Goal: Task Accomplishment & Management: Manage account settings

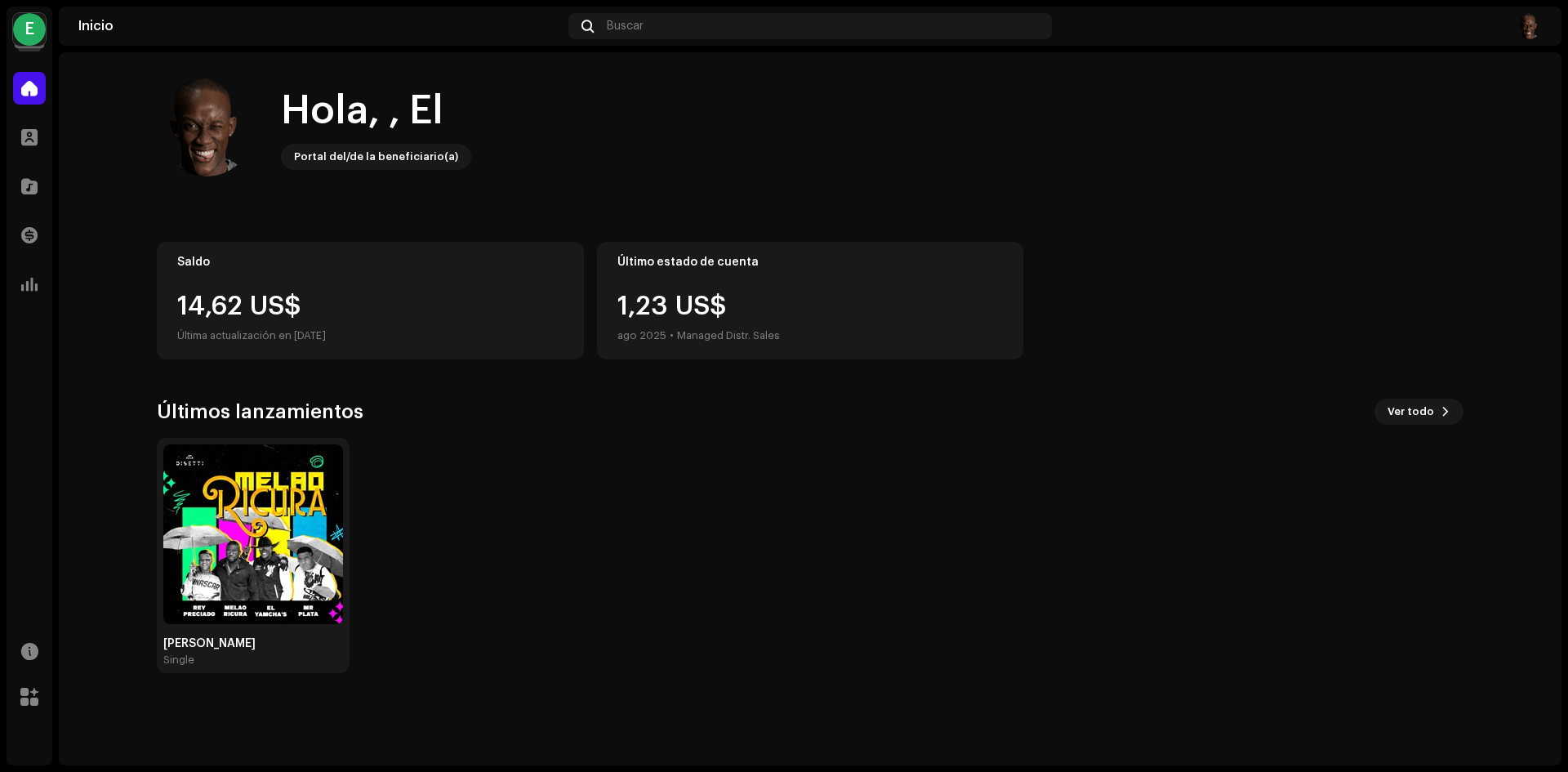
click at [34, 38] on div "E" at bounding box center [29, 29] width 33 height 33
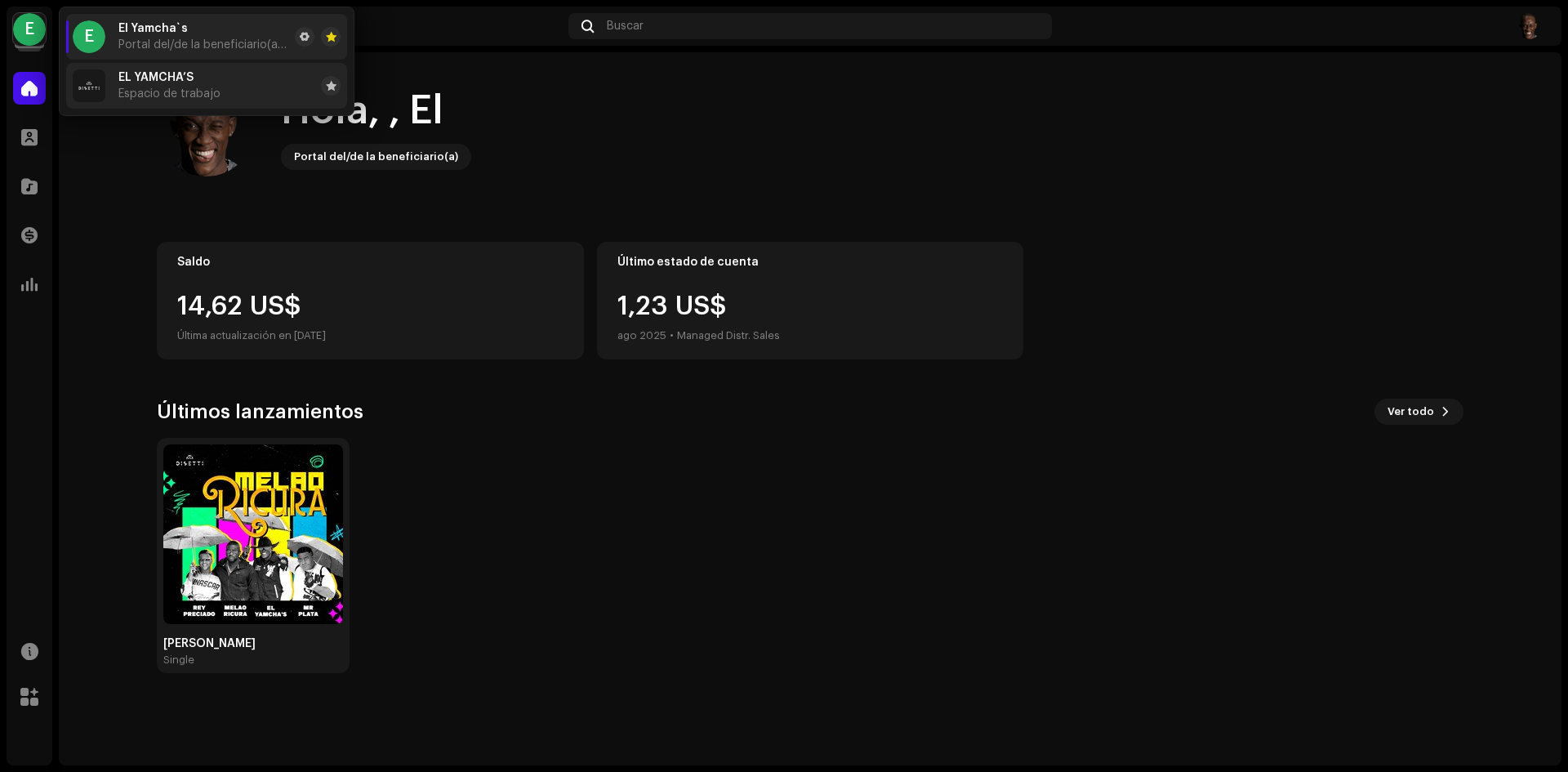
click at [239, 93] on li "EL YAMCHA’S Espacio de trabajo" at bounding box center [206, 86] width 281 height 45
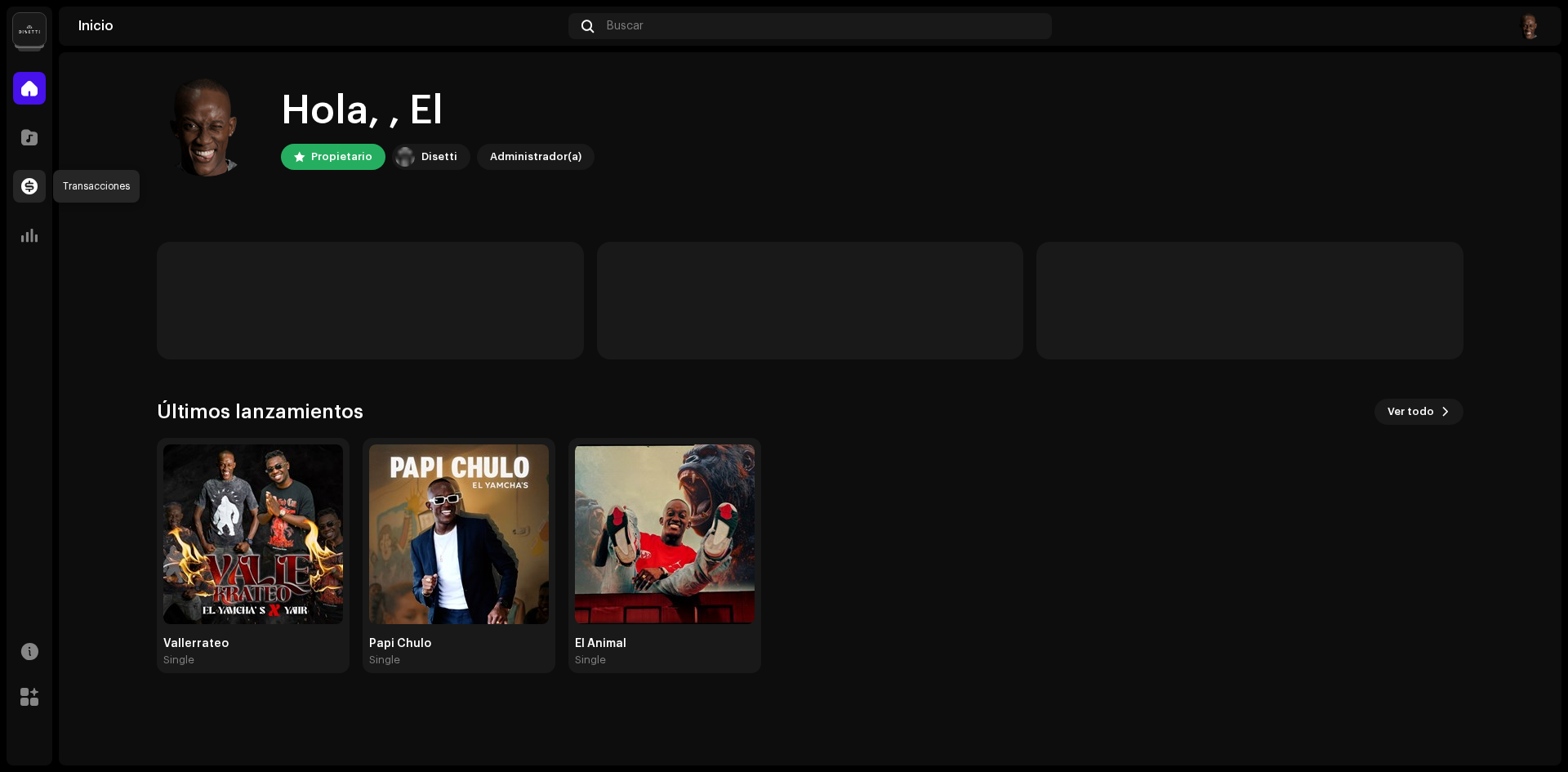
click at [29, 185] on span at bounding box center [30, 186] width 17 height 13
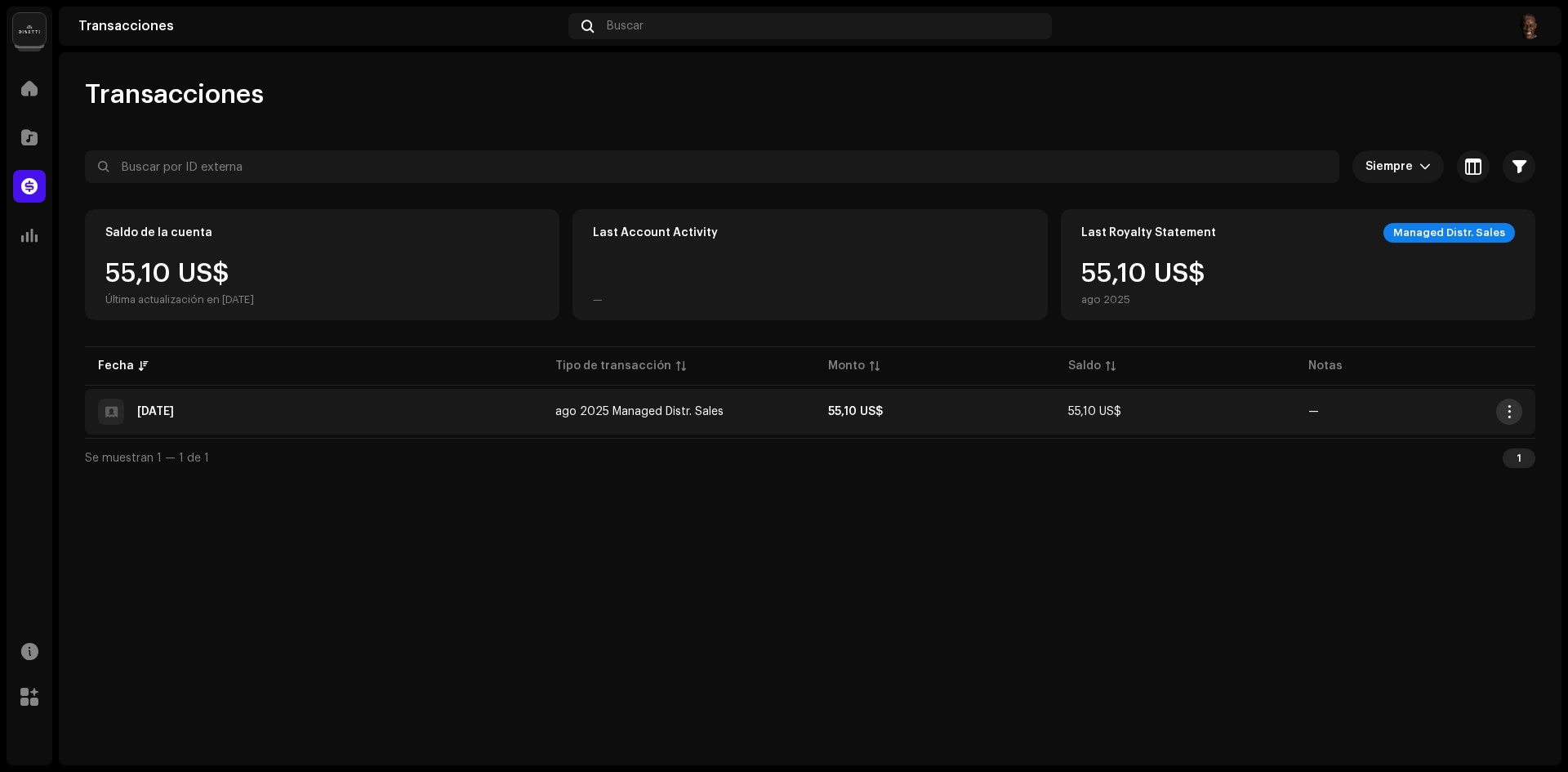
click at [1514, 423] on button "button" at bounding box center [1510, 412] width 26 height 26
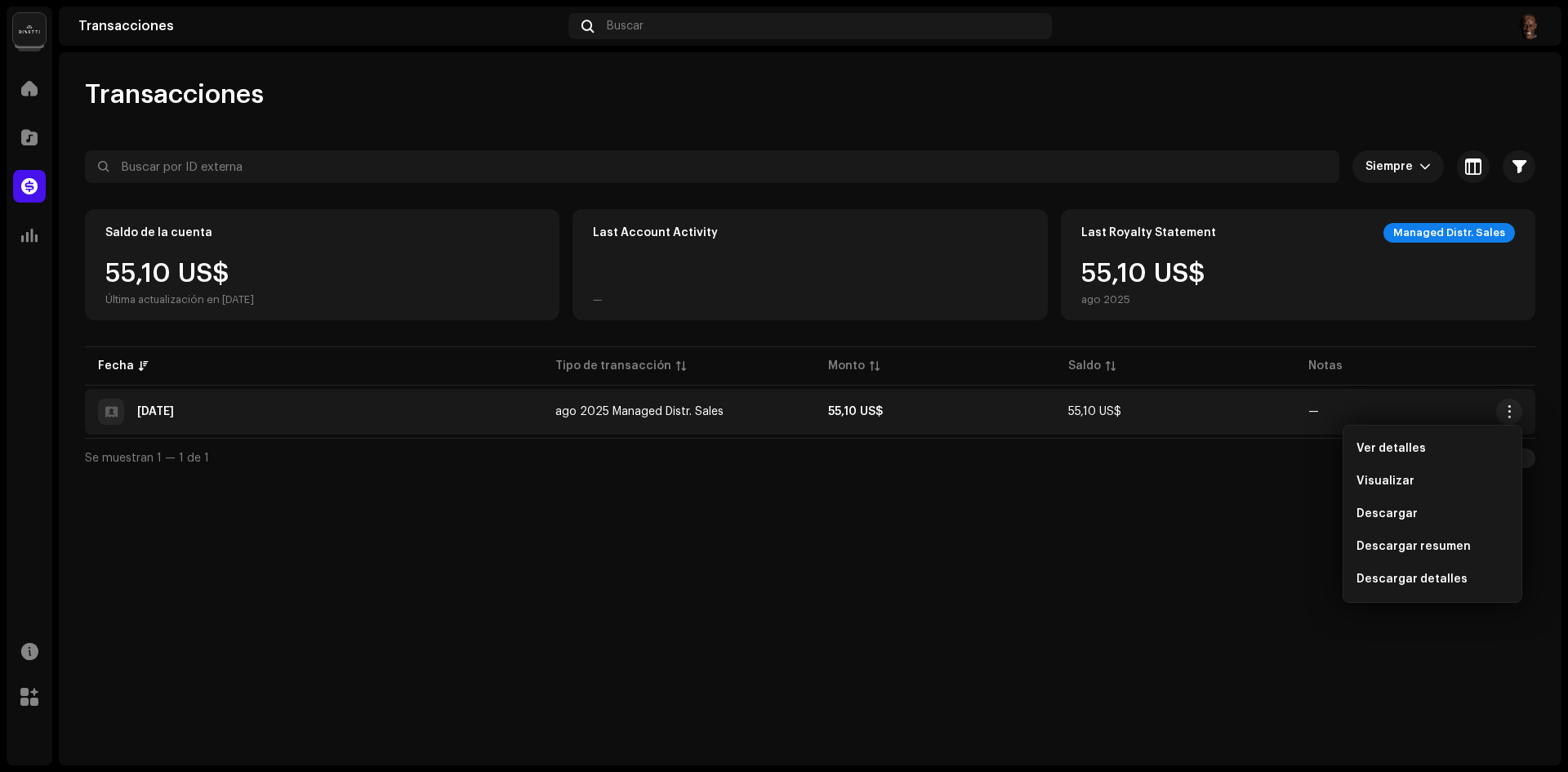
click at [819, 512] on div "Transacciones Siempre Seleccionado 0 Seleccionar todo Opciones Filtros Tipos Es…" at bounding box center [810, 409] width 1503 height 714
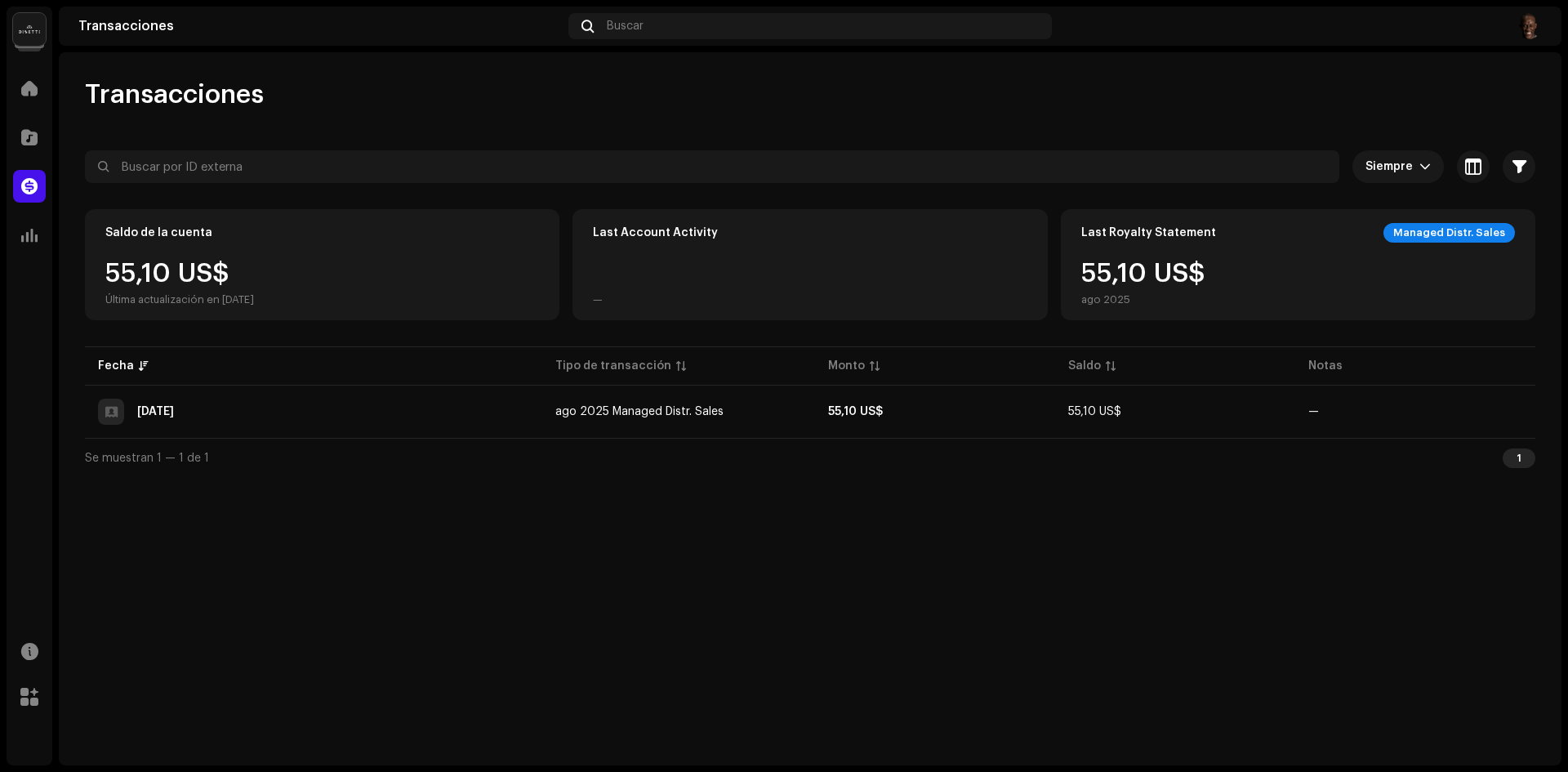
click at [1524, 26] on img at bounding box center [1529, 26] width 26 height 26
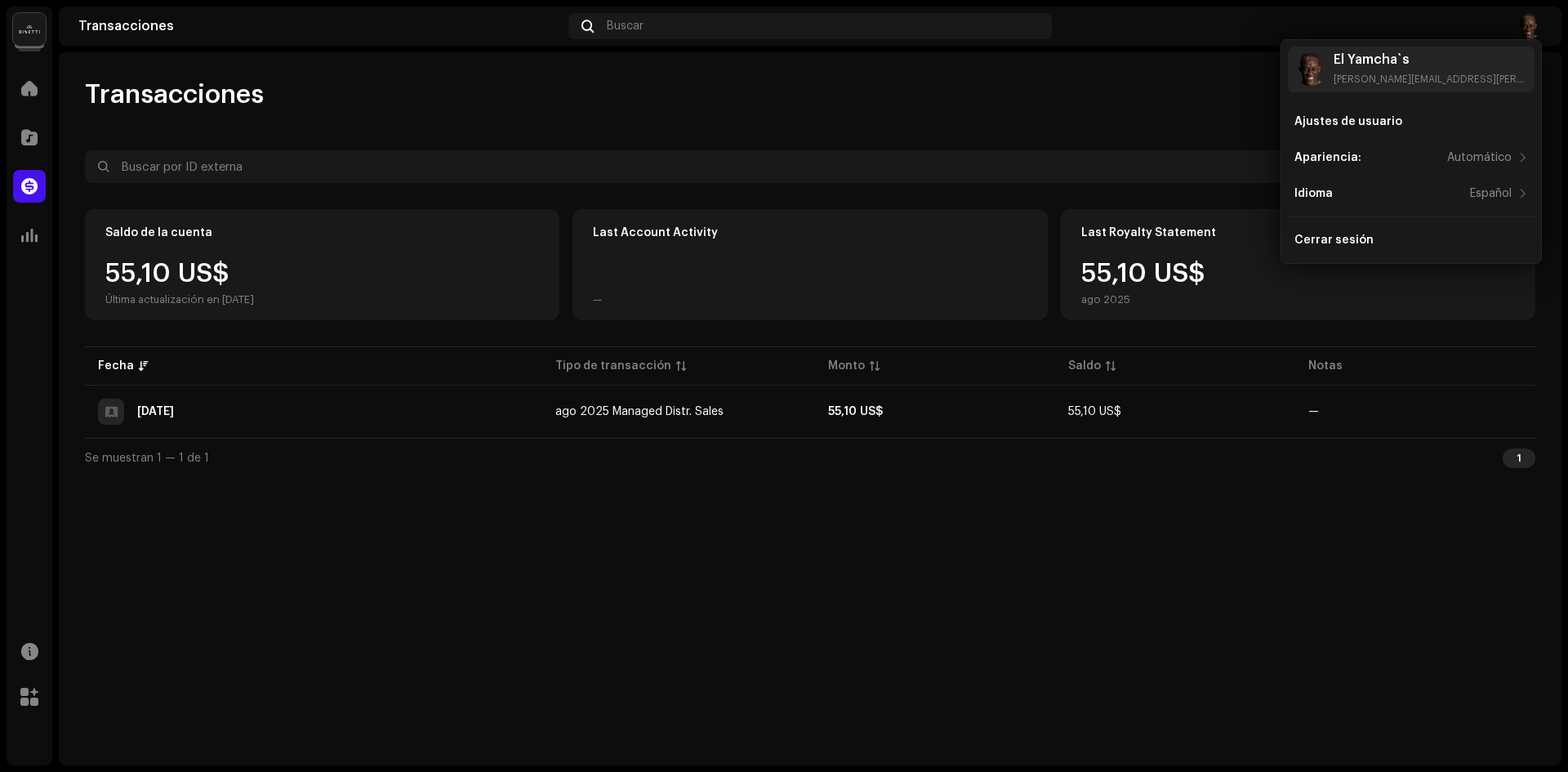
click at [1029, 134] on div "Transacciones Siempre Seleccionado 0 Seleccionar todo Opciones Filtros Tipos Es…" at bounding box center [810, 277] width 1503 height 399
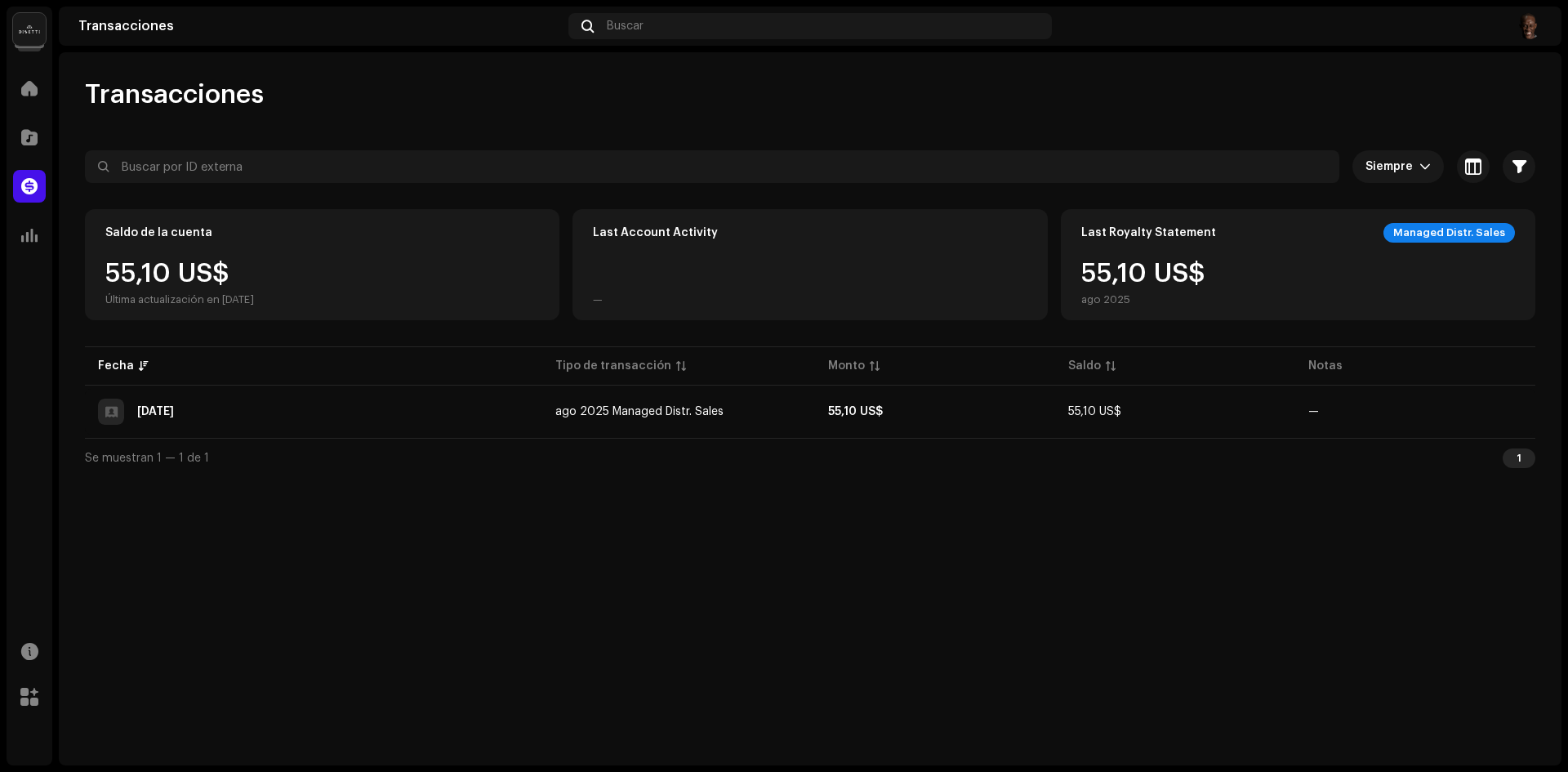
drag, startPoint x: 88, startPoint y: 92, endPoint x: 315, endPoint y: 92, distance: 227.0
click at [315, 92] on div "Transacciones" at bounding box center [810, 94] width 1451 height 33
drag, startPoint x: 315, startPoint y: 92, endPoint x: 235, endPoint y: 103, distance: 80.8
click at [235, 103] on div "Transacciones" at bounding box center [810, 94] width 1451 height 33
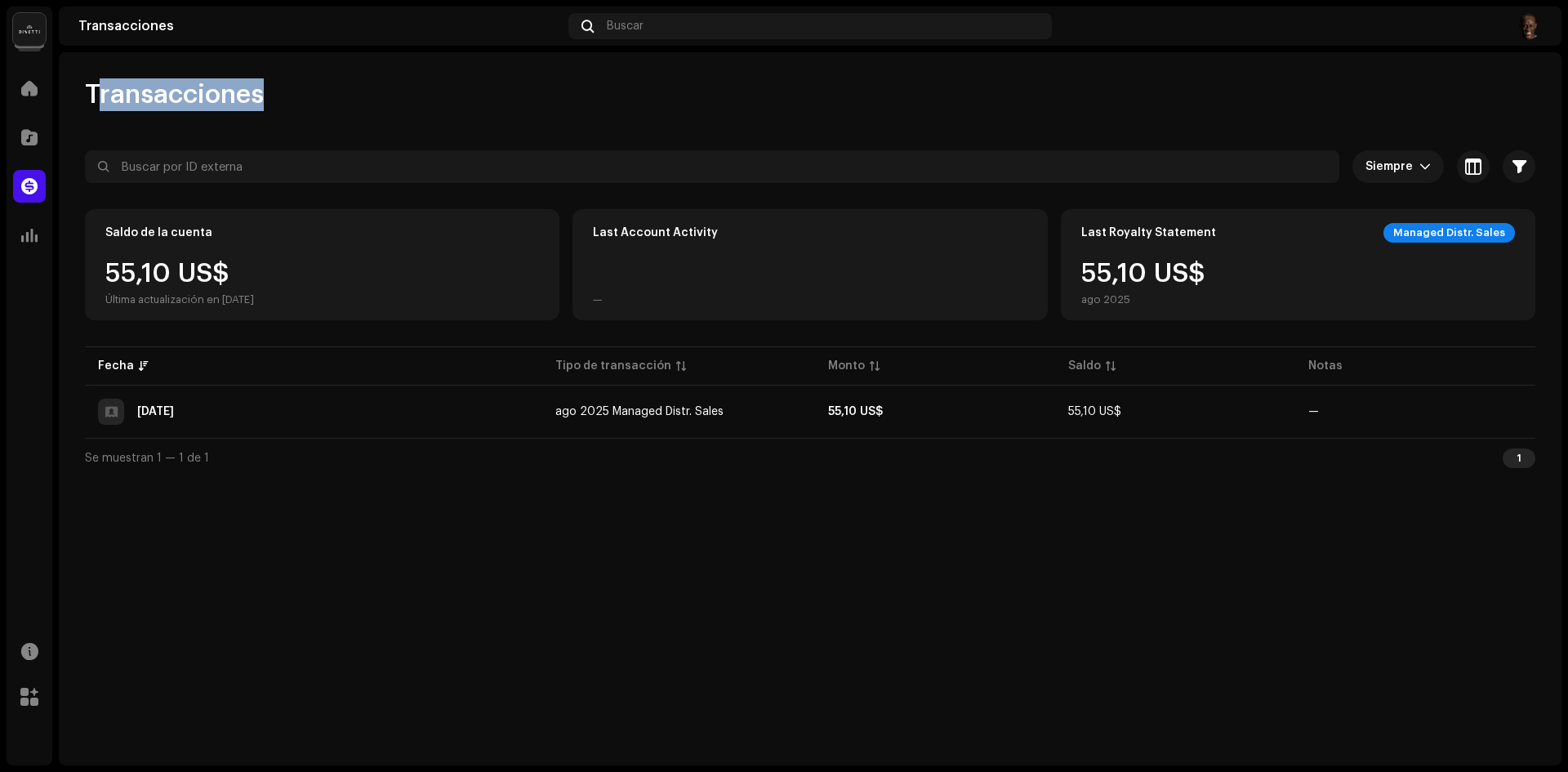
drag, startPoint x: 235, startPoint y: 103, endPoint x: 140, endPoint y: 105, distance: 95.0
click at [234, 105] on span "Transacciones" at bounding box center [174, 94] width 179 height 33
drag, startPoint x: 140, startPoint y: 105, endPoint x: 131, endPoint y: 107, distance: 9.2
click at [139, 106] on span "Transacciones" at bounding box center [174, 94] width 179 height 33
click at [118, 107] on span "Transacciones" at bounding box center [174, 94] width 179 height 33
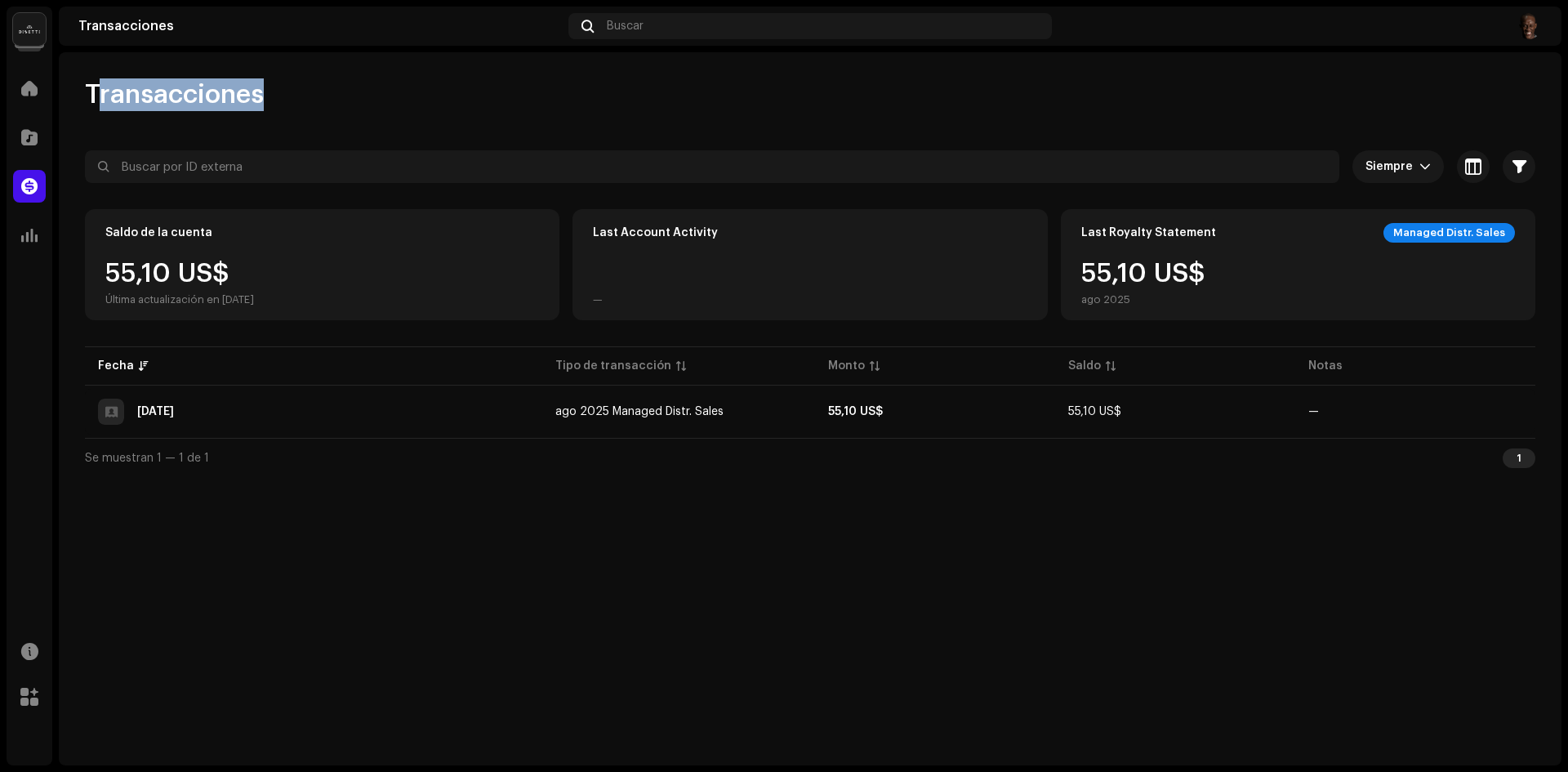
click at [89, 108] on span "Transacciones" at bounding box center [174, 94] width 179 height 33
drag, startPoint x: 90, startPoint y: 90, endPoint x: 272, endPoint y: 90, distance: 182.0
click at [272, 90] on div "Transacciones" at bounding box center [810, 94] width 1451 height 33
drag, startPoint x: 297, startPoint y: 90, endPoint x: 74, endPoint y: 88, distance: 223.0
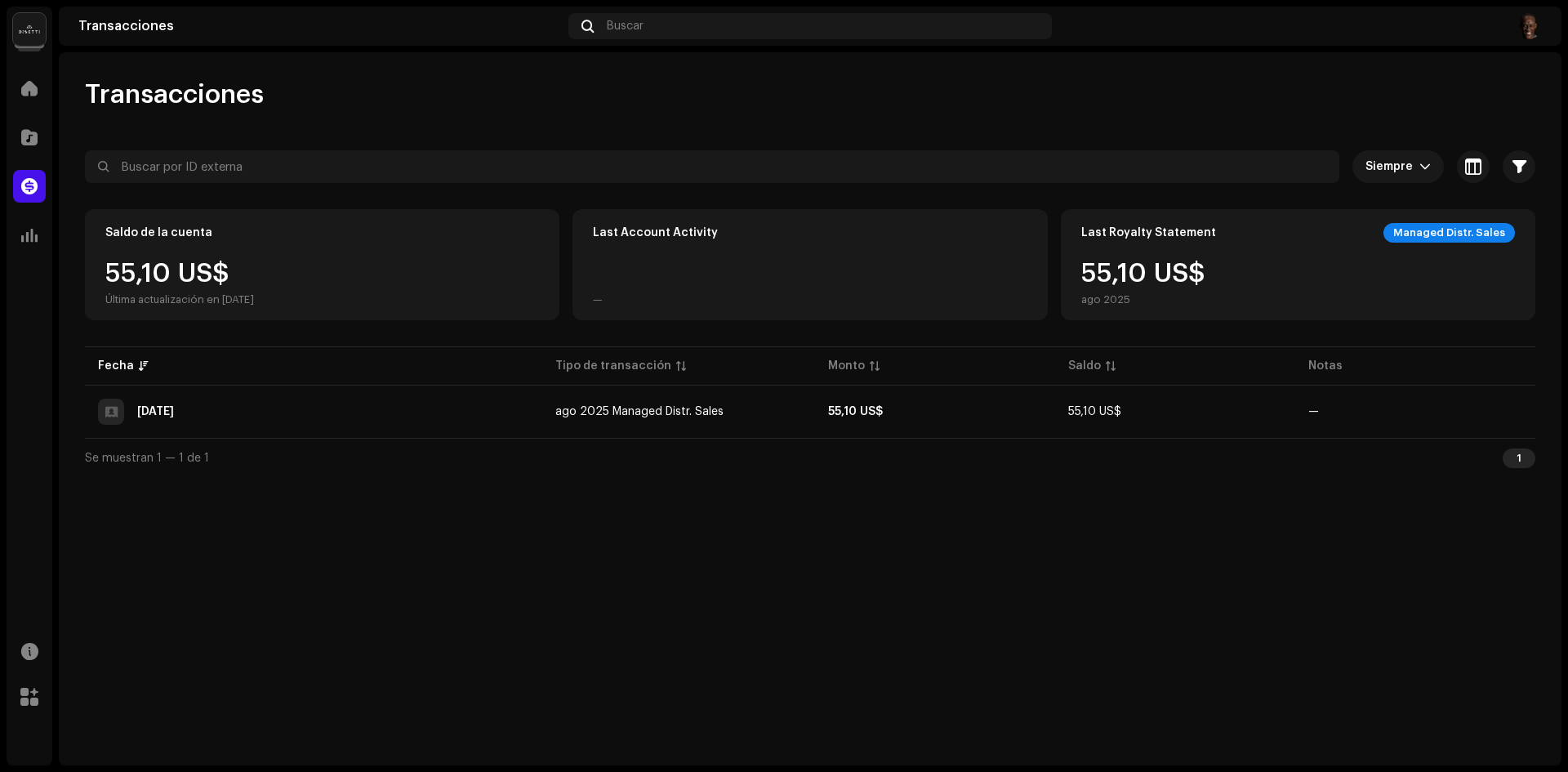
click at [74, 88] on div "Transacciones Siempre Seleccionado 0 Seleccionar todo Opciones Filtros Tipos Es…" at bounding box center [810, 277] width 1503 height 399
click at [1520, 458] on div "1" at bounding box center [1519, 458] width 33 height 20
click at [1534, 33] on img at bounding box center [1529, 26] width 26 height 26
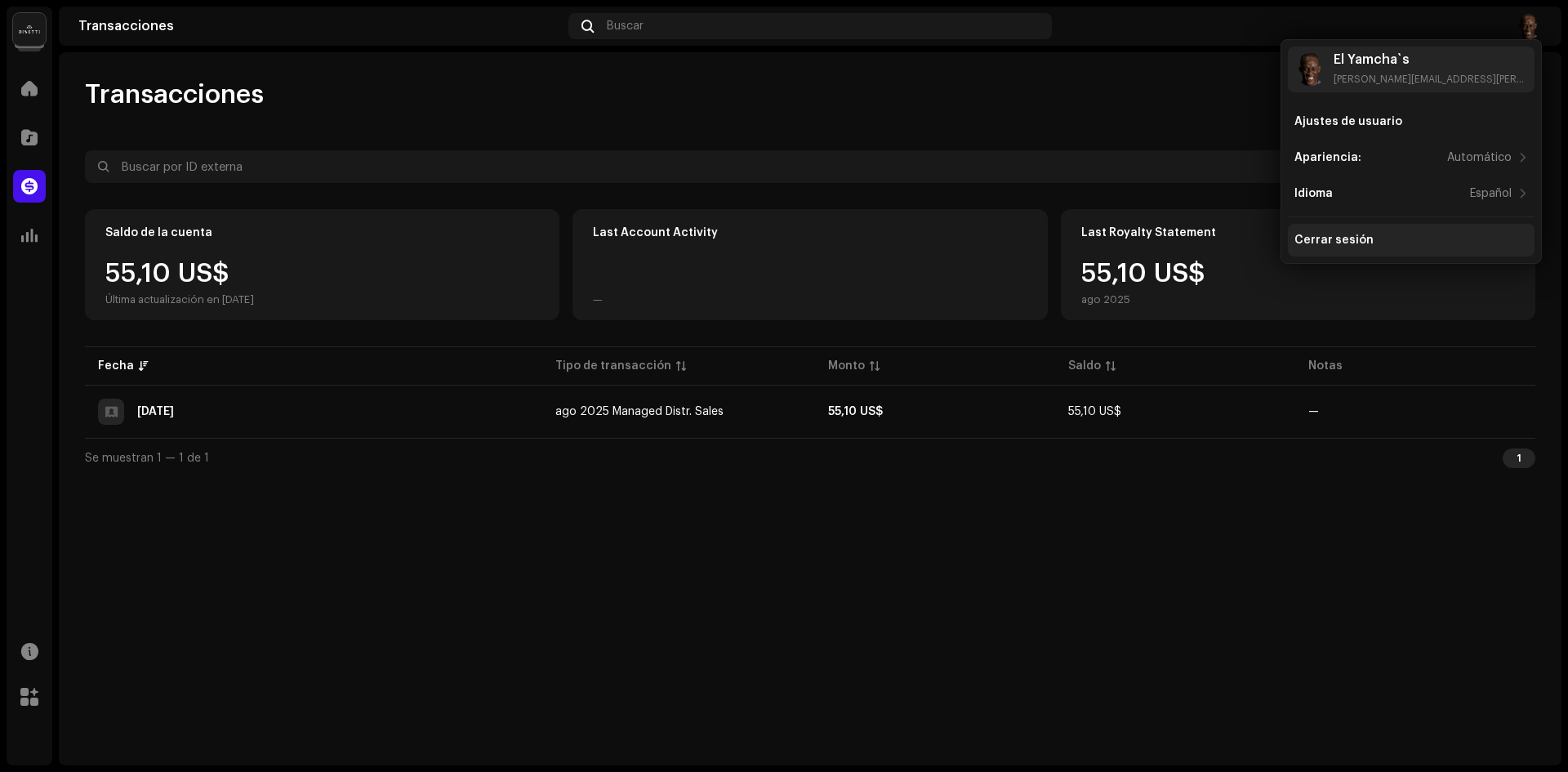
click at [1331, 238] on div "Cerrar sesión" at bounding box center [1334, 240] width 79 height 13
